Goal: Information Seeking & Learning: Check status

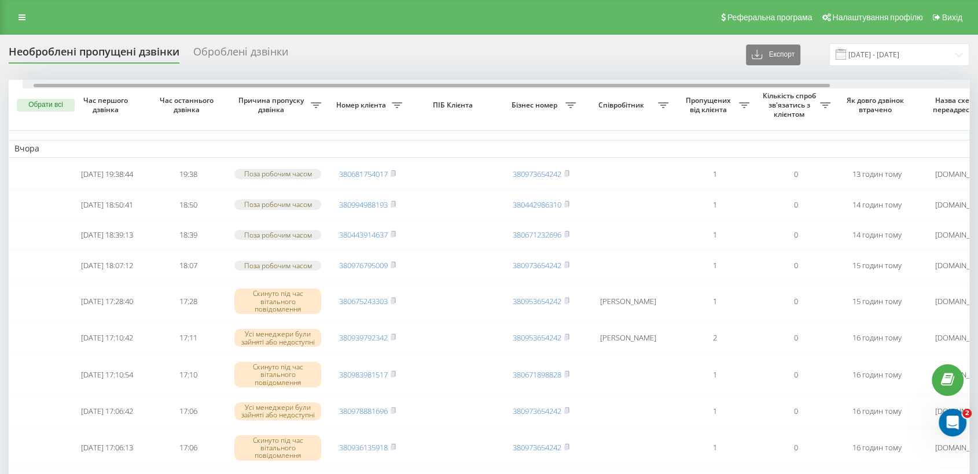
scroll to position [0, 64]
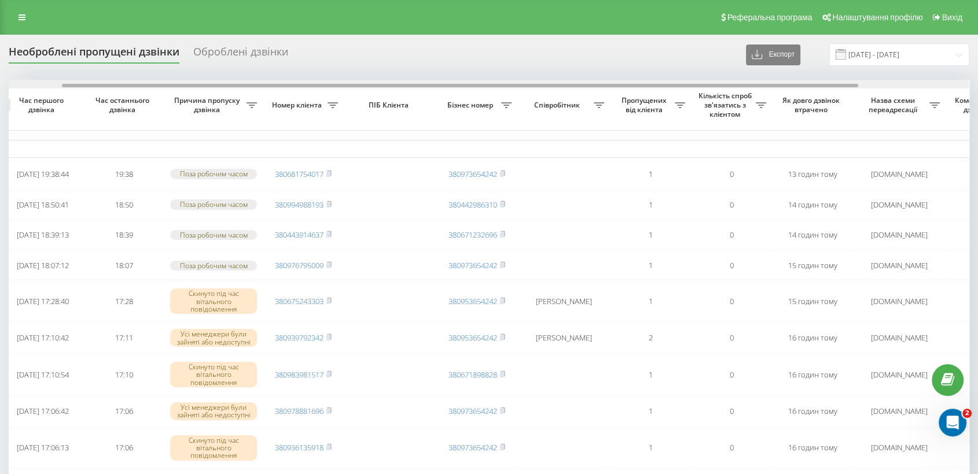
drag, startPoint x: 725, startPoint y: 86, endPoint x: 778, endPoint y: 84, distance: 53.2
click at [778, 84] on div at bounding box center [460, 85] width 796 height 3
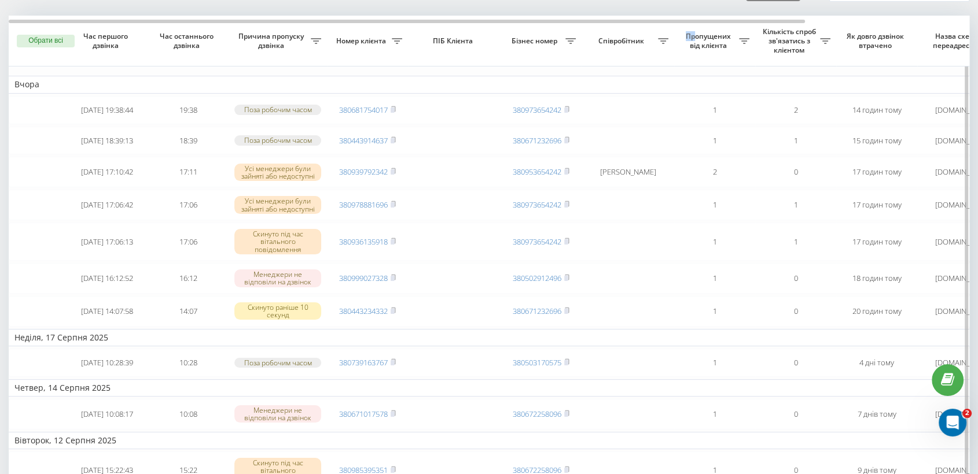
drag, startPoint x: 662, startPoint y: 19, endPoint x: 691, endPoint y: 19, distance: 28.4
click at [691, 19] on tr "Обрати всі Час першого дзвінка Час останнього дзвінка Причина пропуску дзвінка …" at bounding box center [587, 41] width 1157 height 51
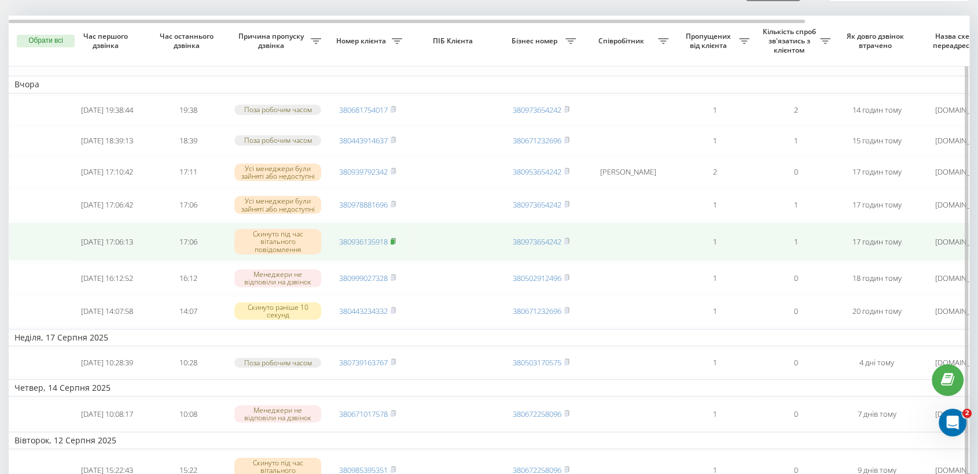
click at [394, 244] on rect at bounding box center [391, 241] width 3 height 5
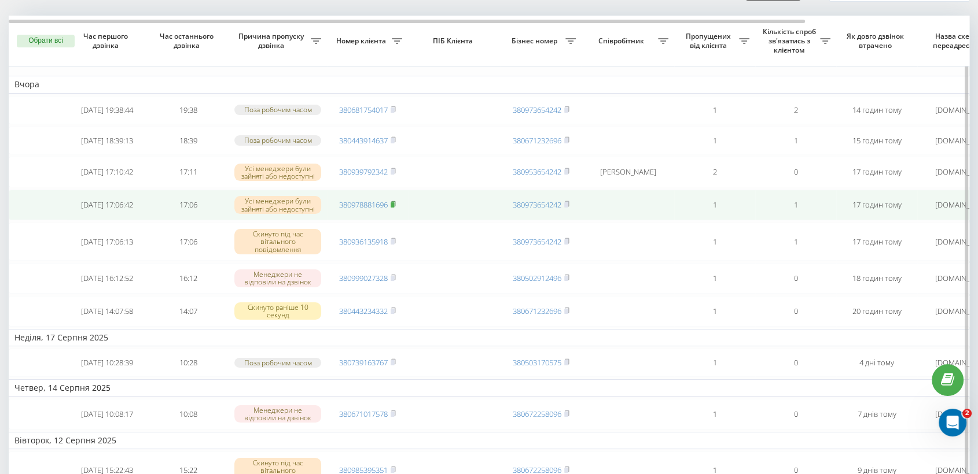
click at [393, 207] on icon at bounding box center [393, 203] width 4 height 5
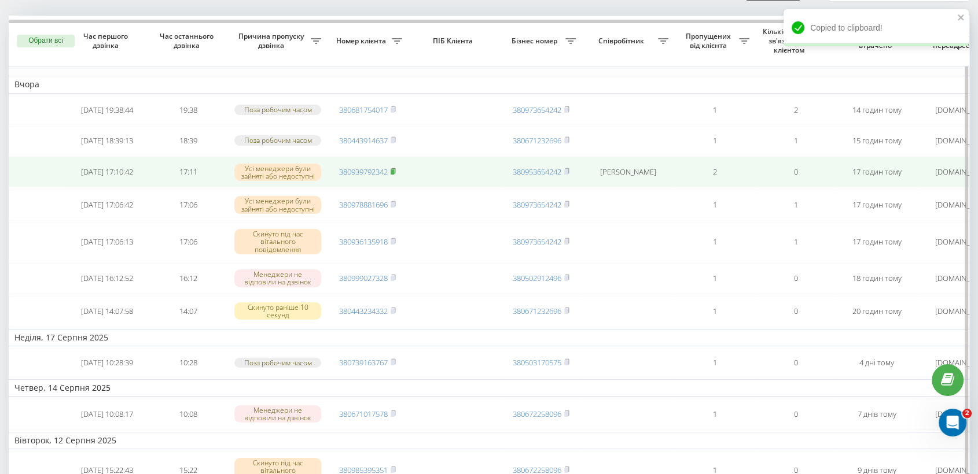
click at [396, 175] on icon at bounding box center [392, 171] width 5 height 7
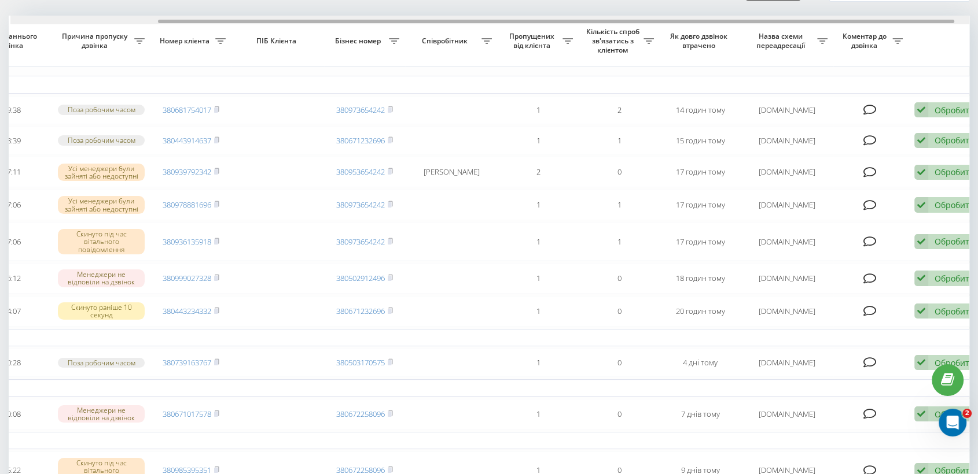
scroll to position [0, 178]
drag, startPoint x: 658, startPoint y: 20, endPoint x: 805, endPoint y: 12, distance: 147.7
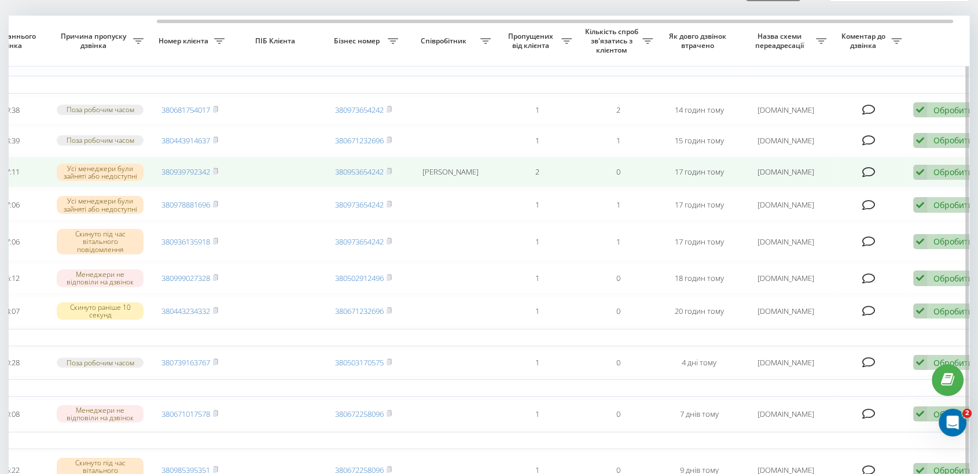
click at [921, 179] on icon at bounding box center [920, 173] width 14 height 16
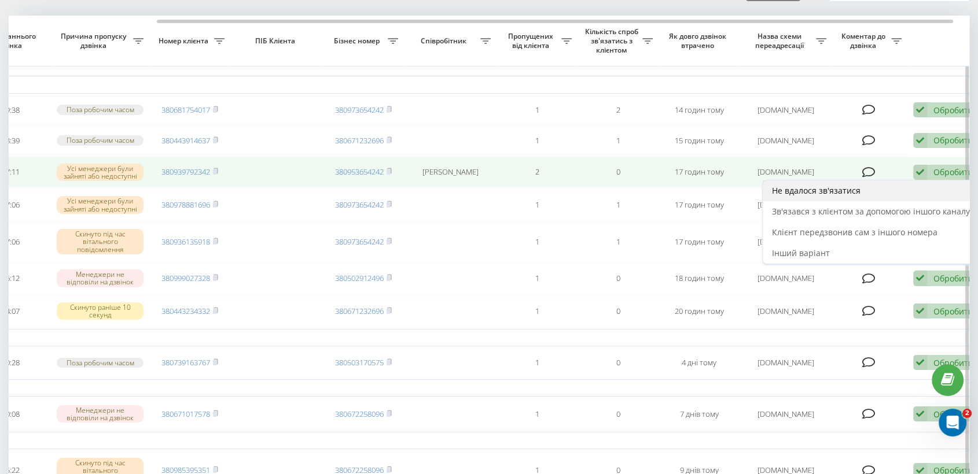
click at [916, 196] on div "Не вдалося зв'язатися" at bounding box center [870, 190] width 216 height 21
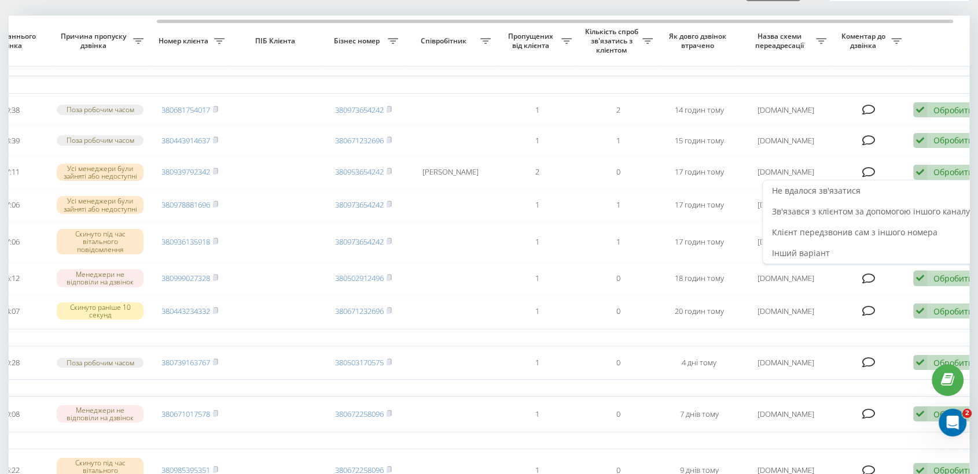
scroll to position [0, 0]
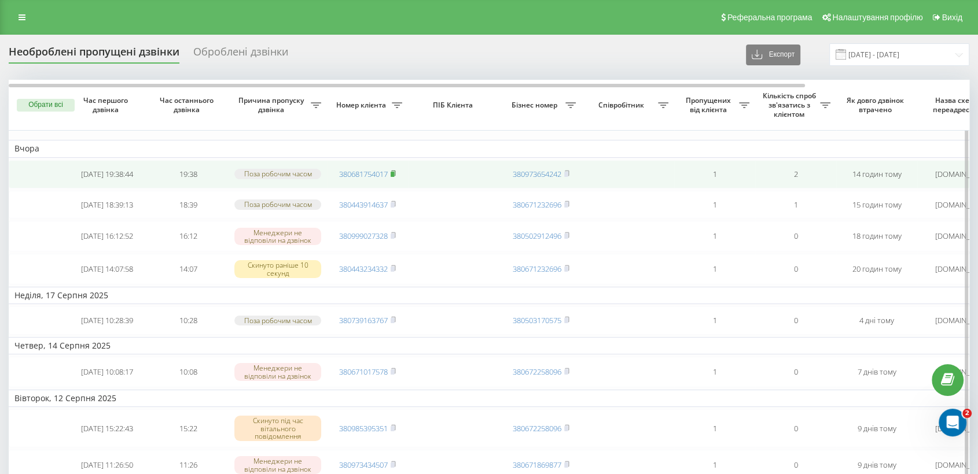
click at [394, 176] on rect at bounding box center [391, 174] width 3 height 5
click at [396, 176] on icon at bounding box center [392, 173] width 5 height 7
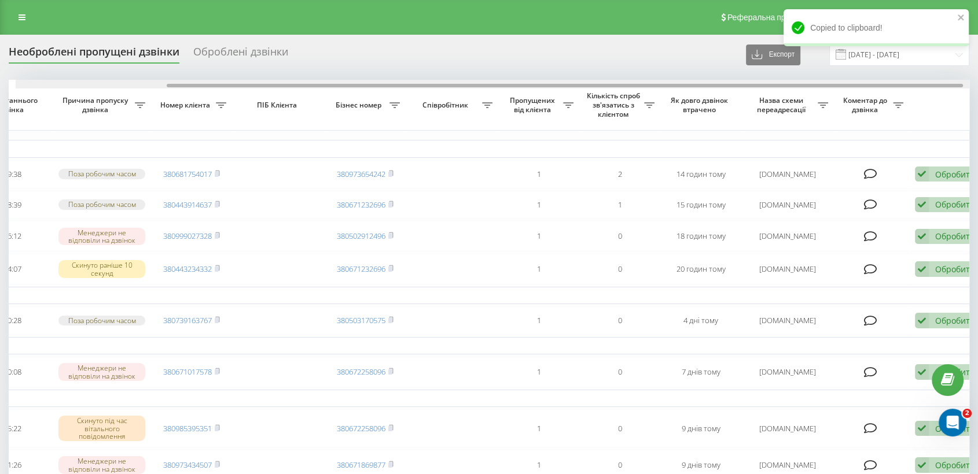
scroll to position [0, 197]
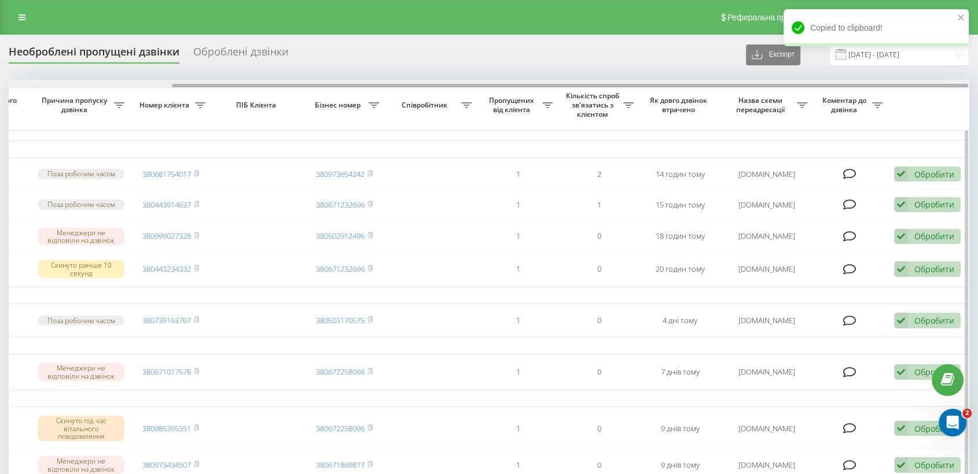
drag, startPoint x: 709, startPoint y: 84, endPoint x: 900, endPoint y: 87, distance: 190.9
click at [900, 87] on div at bounding box center [489, 84] width 960 height 9
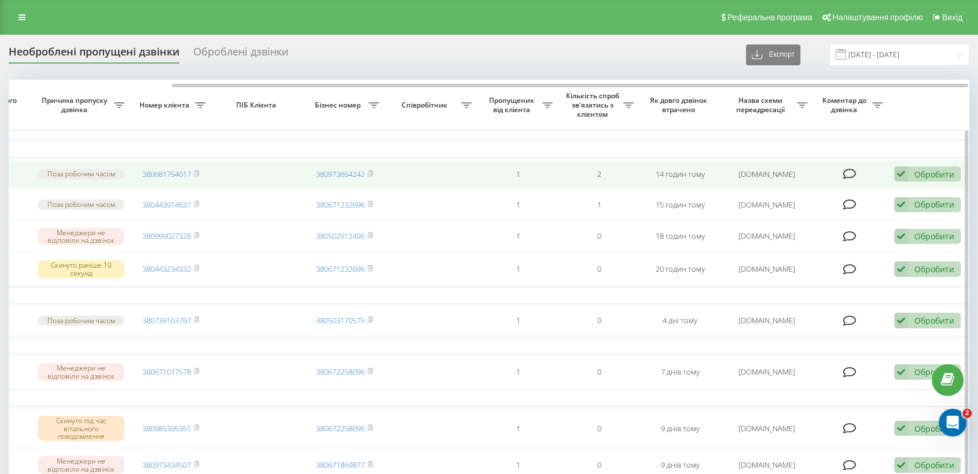
click at [909, 178] on div "Обробити Не вдалося зв'язатися Зв'язався з клієнтом за допомогою іншого каналу …" at bounding box center [927, 175] width 67 height 16
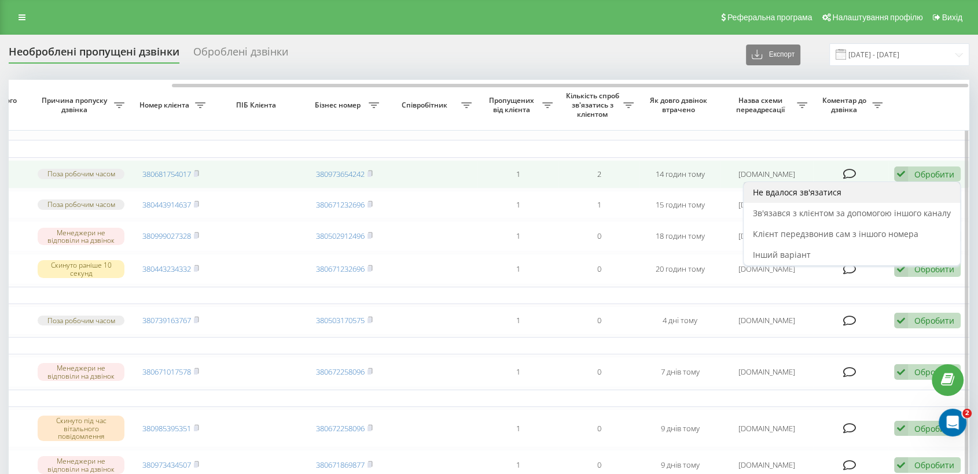
click at [828, 190] on span "Не вдалося зв'язатися" at bounding box center [797, 192] width 89 height 11
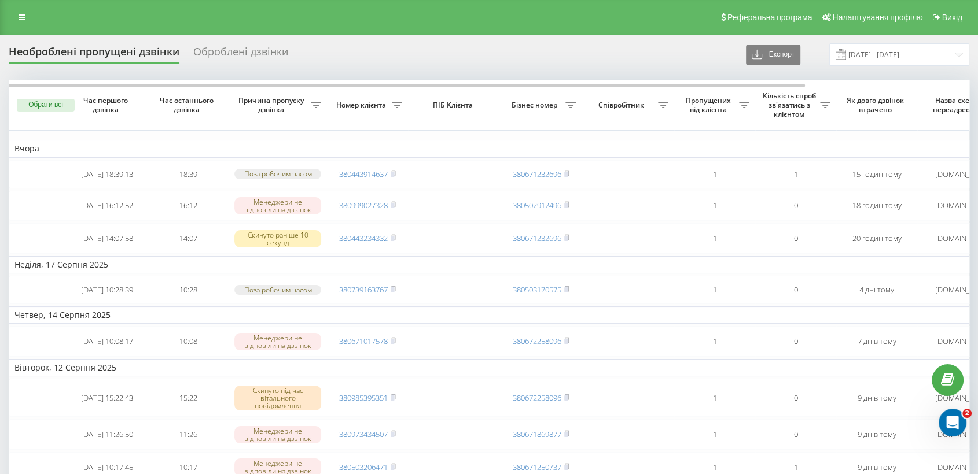
click at [19, 15] on icon at bounding box center [22, 17] width 7 height 8
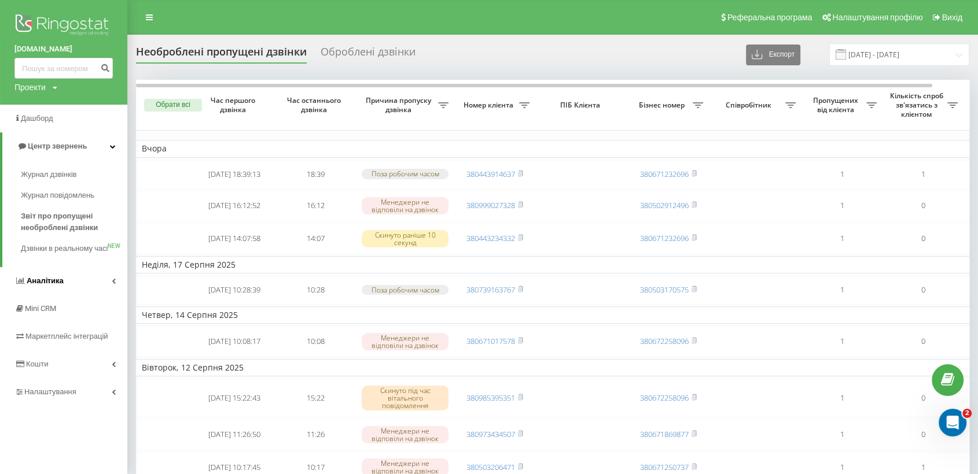
click at [84, 294] on link "Аналiтика" at bounding box center [63, 281] width 127 height 28
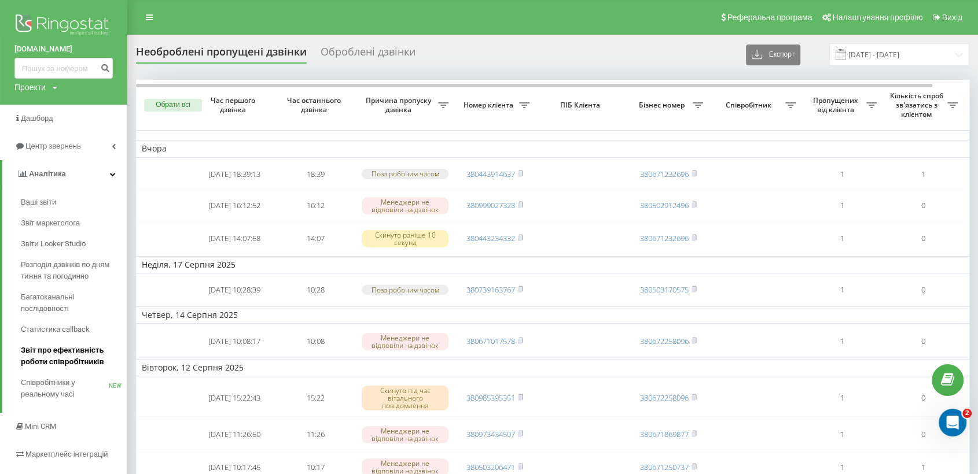
click at [85, 358] on span "Звіт про ефективність роботи співробітників" at bounding box center [71, 356] width 101 height 23
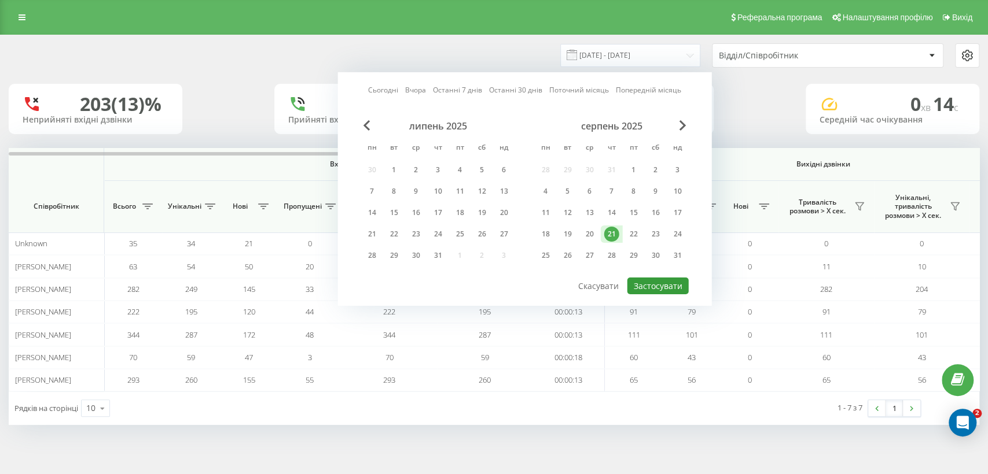
click at [662, 282] on button "Застосувати" at bounding box center [657, 286] width 61 height 17
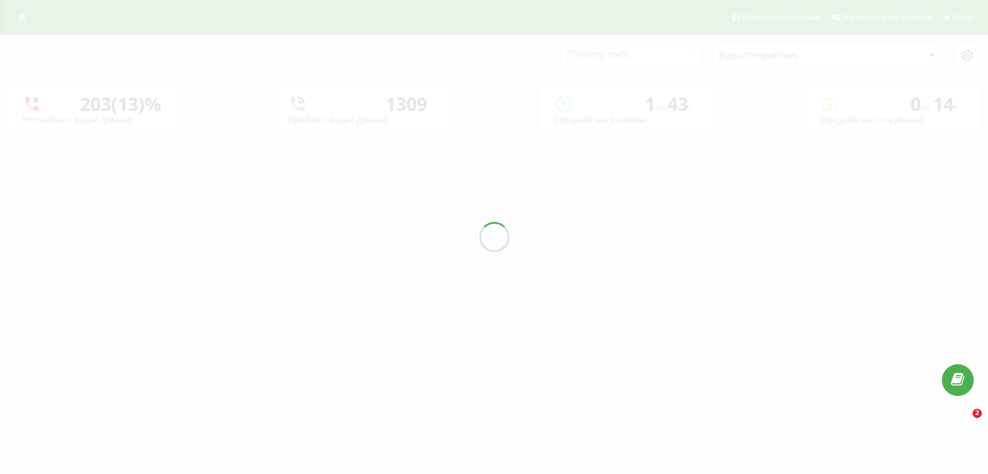
type input "21.08.2025 - 21.08.2025"
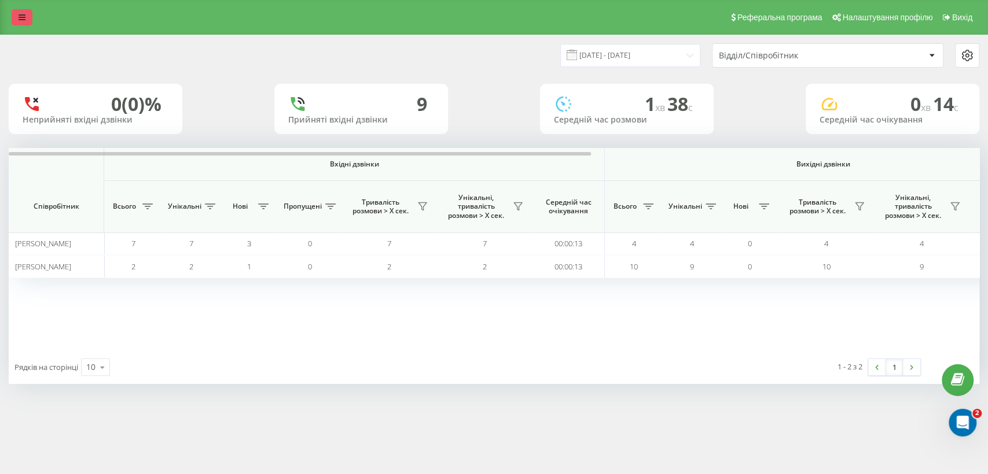
click at [25, 12] on link at bounding box center [22, 17] width 21 height 16
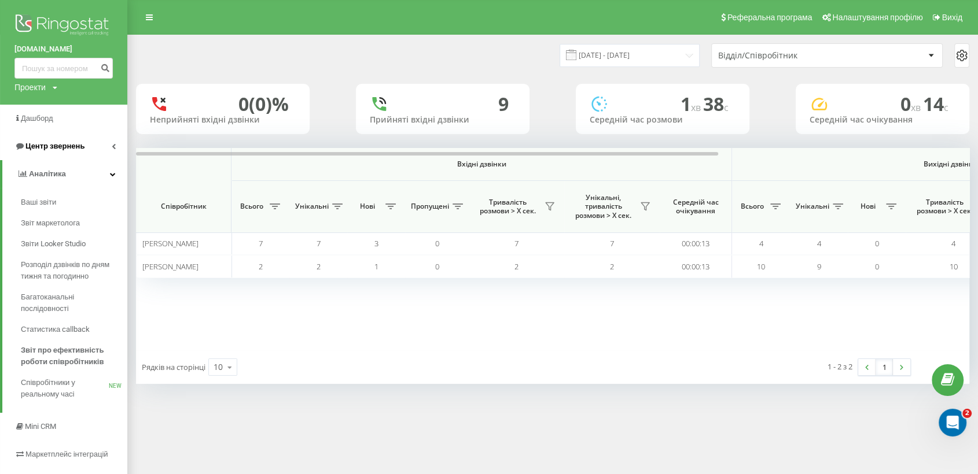
click at [73, 154] on link "Центр звернень" at bounding box center [63, 146] width 127 height 28
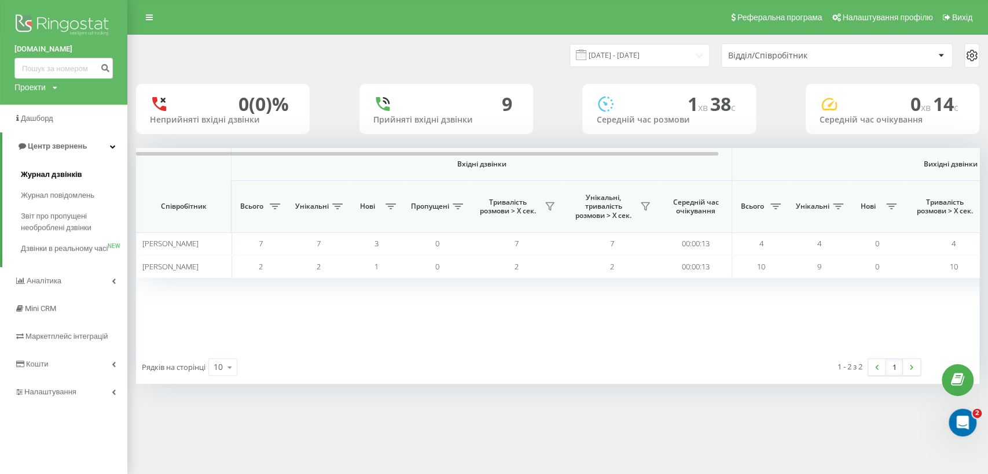
click at [67, 175] on span "Журнал дзвінків" at bounding box center [51, 175] width 61 height 12
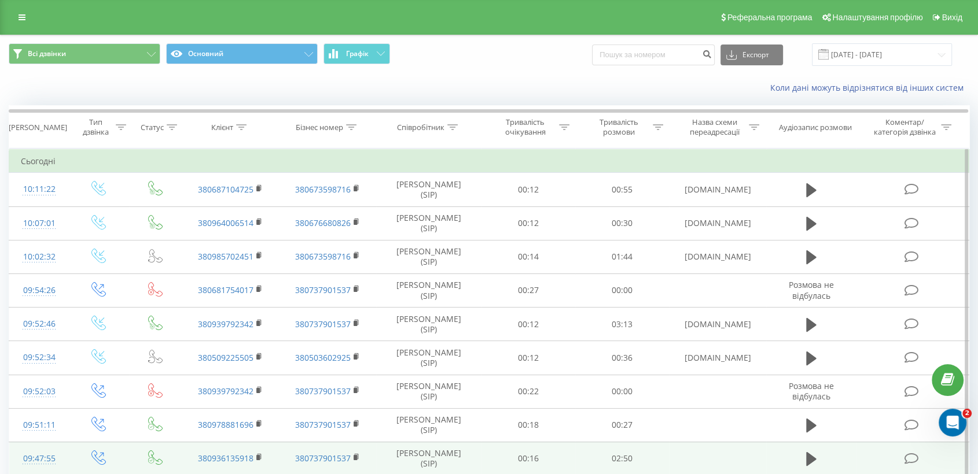
scroll to position [64, 0]
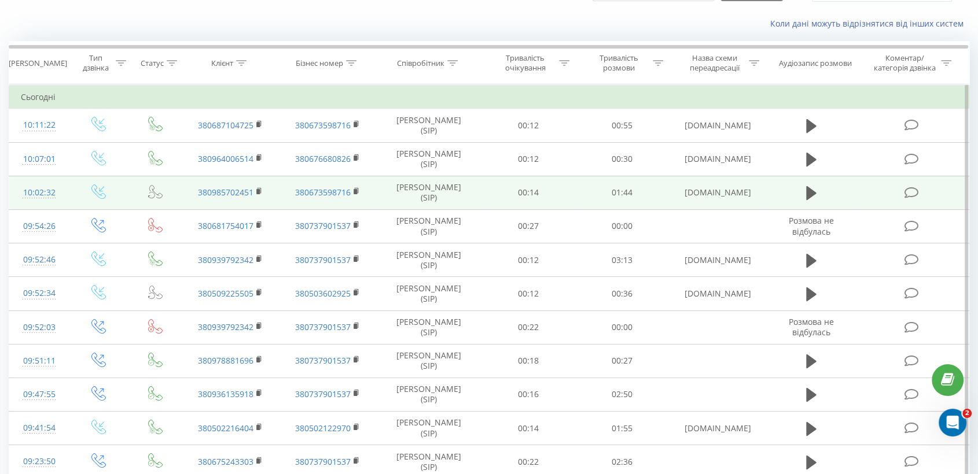
click at [799, 196] on td at bounding box center [811, 193] width 90 height 34
click at [806, 191] on icon at bounding box center [811, 193] width 10 height 14
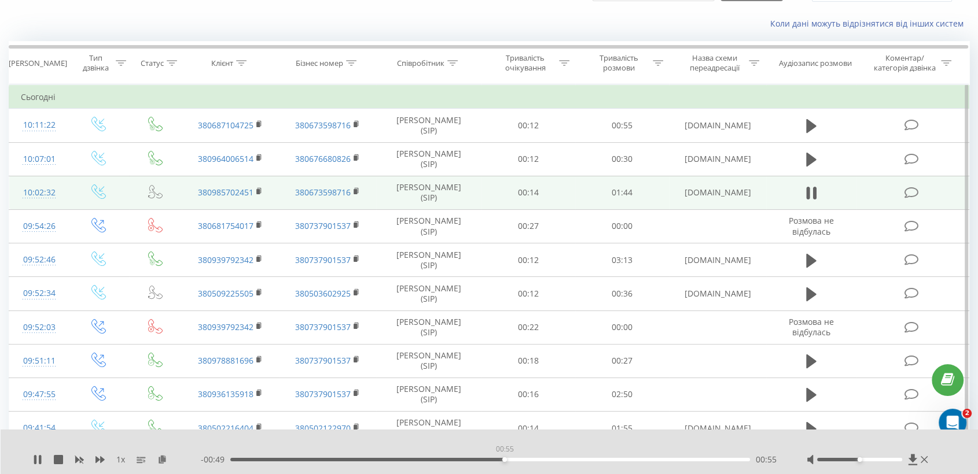
drag, startPoint x: 318, startPoint y: 458, endPoint x: 504, endPoint y: 458, distance: 185.7
click at [504, 458] on div "00:55" at bounding box center [490, 459] width 520 height 3
click at [40, 459] on icon at bounding box center [40, 459] width 2 height 9
click at [257, 194] on icon at bounding box center [259, 191] width 6 height 8
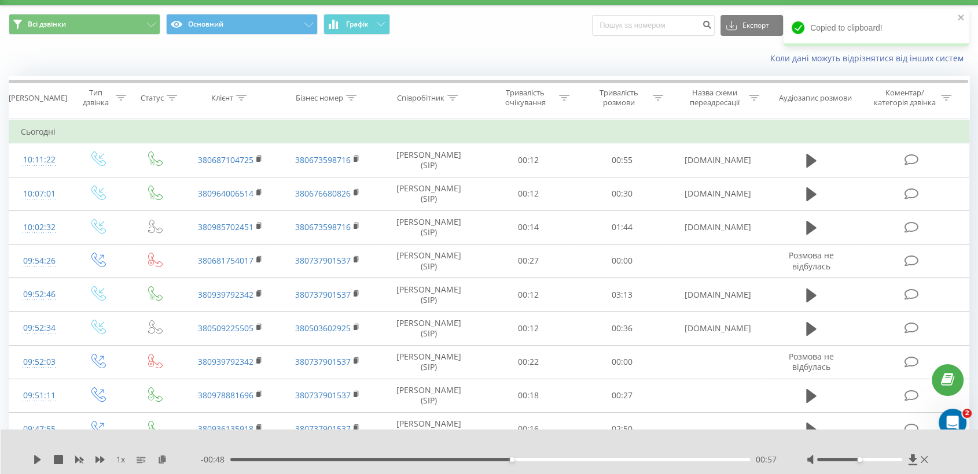
scroll to position [0, 0]
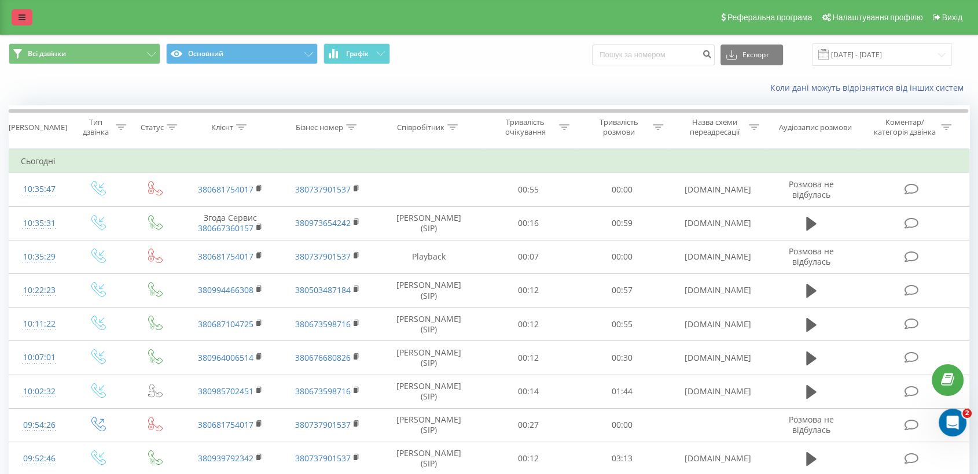
click at [23, 25] on link at bounding box center [22, 17] width 21 height 16
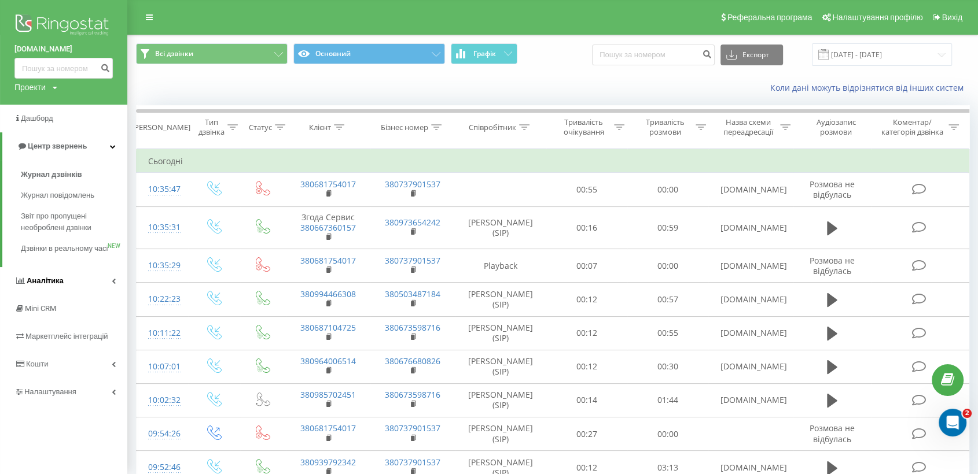
click at [78, 295] on link "Аналiтика" at bounding box center [63, 281] width 127 height 28
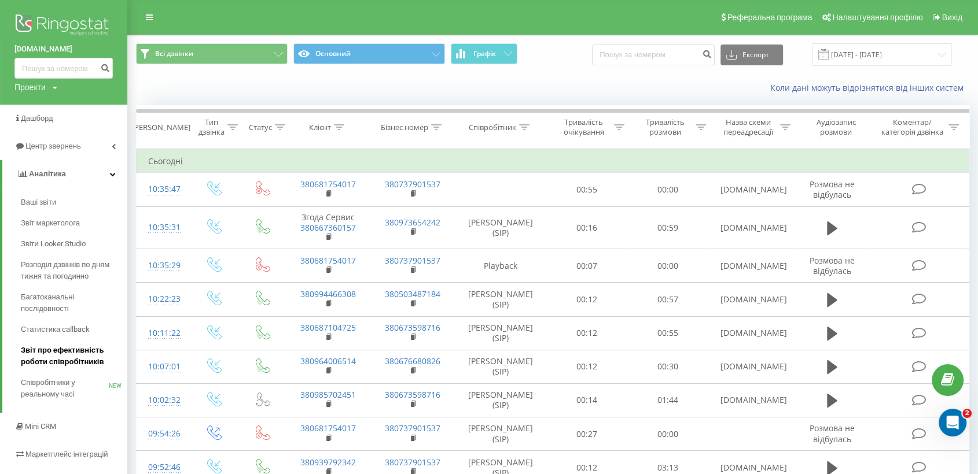
click at [74, 356] on span "Звіт про ефективність роботи співробітників" at bounding box center [71, 356] width 101 height 23
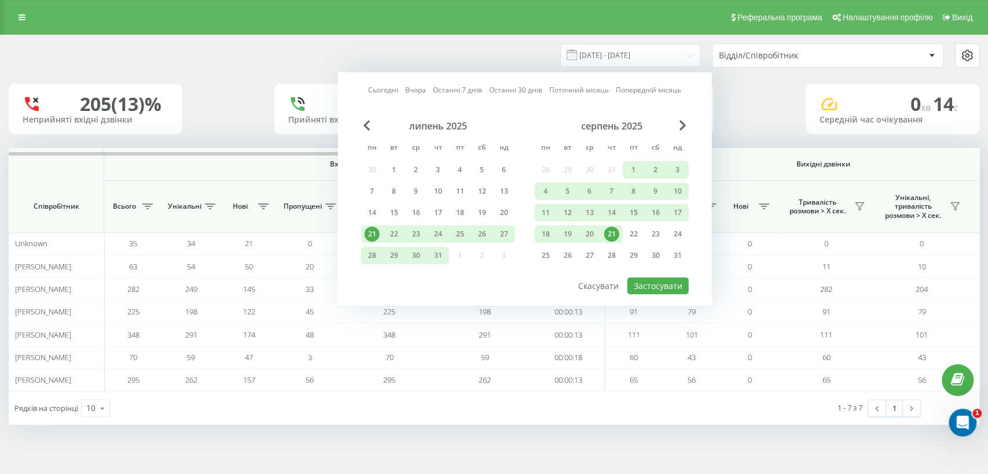
click at [611, 230] on div "21" at bounding box center [611, 234] width 15 height 15
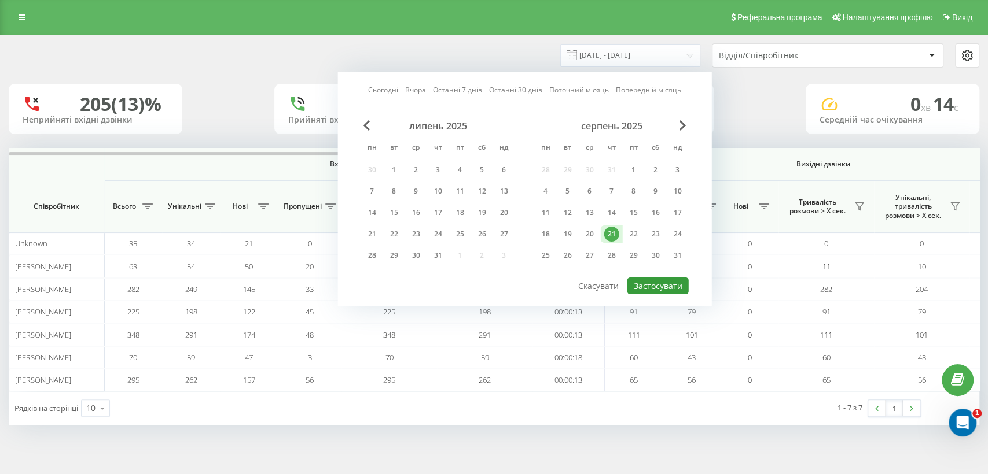
click at [643, 288] on button "Застосувати" at bounding box center [657, 286] width 61 height 17
type input "[DATE] - [DATE]"
